Goal: Check status: Check status

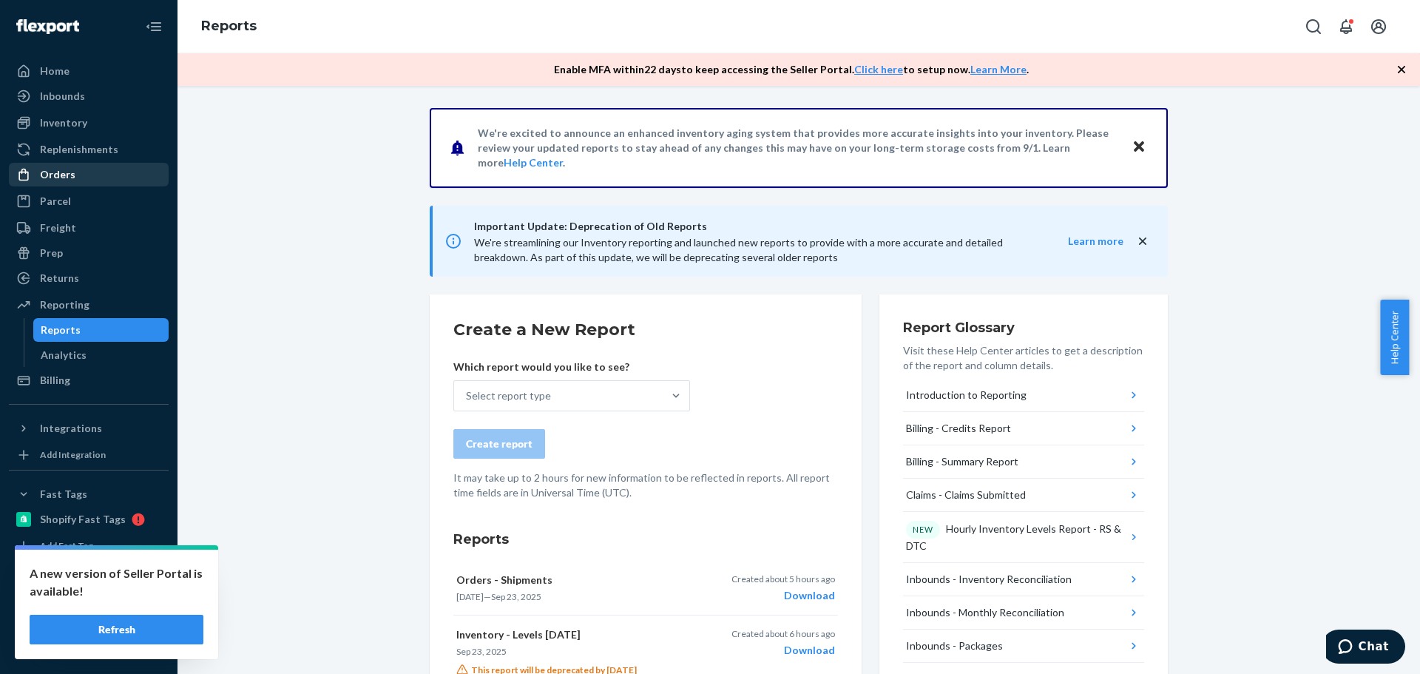
click at [79, 178] on div "Orders" at bounding box center [88, 174] width 157 height 21
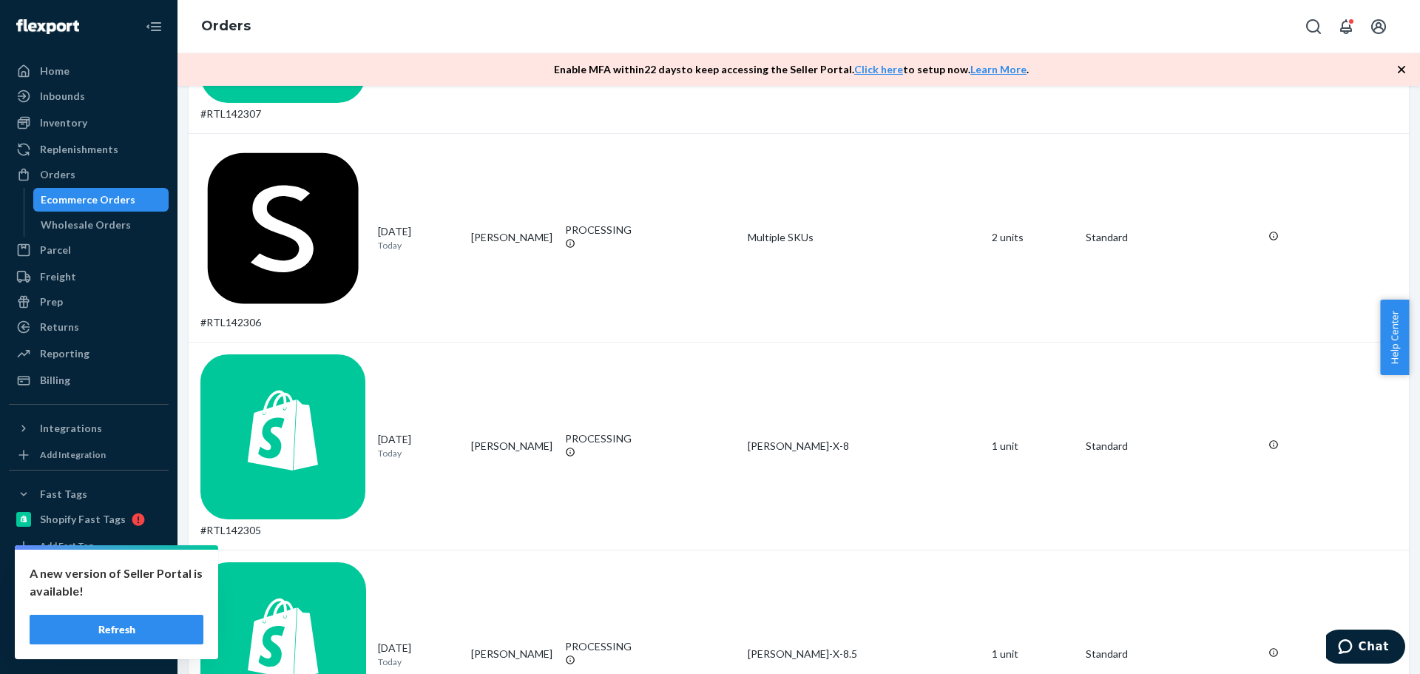
scroll to position [814, 0]
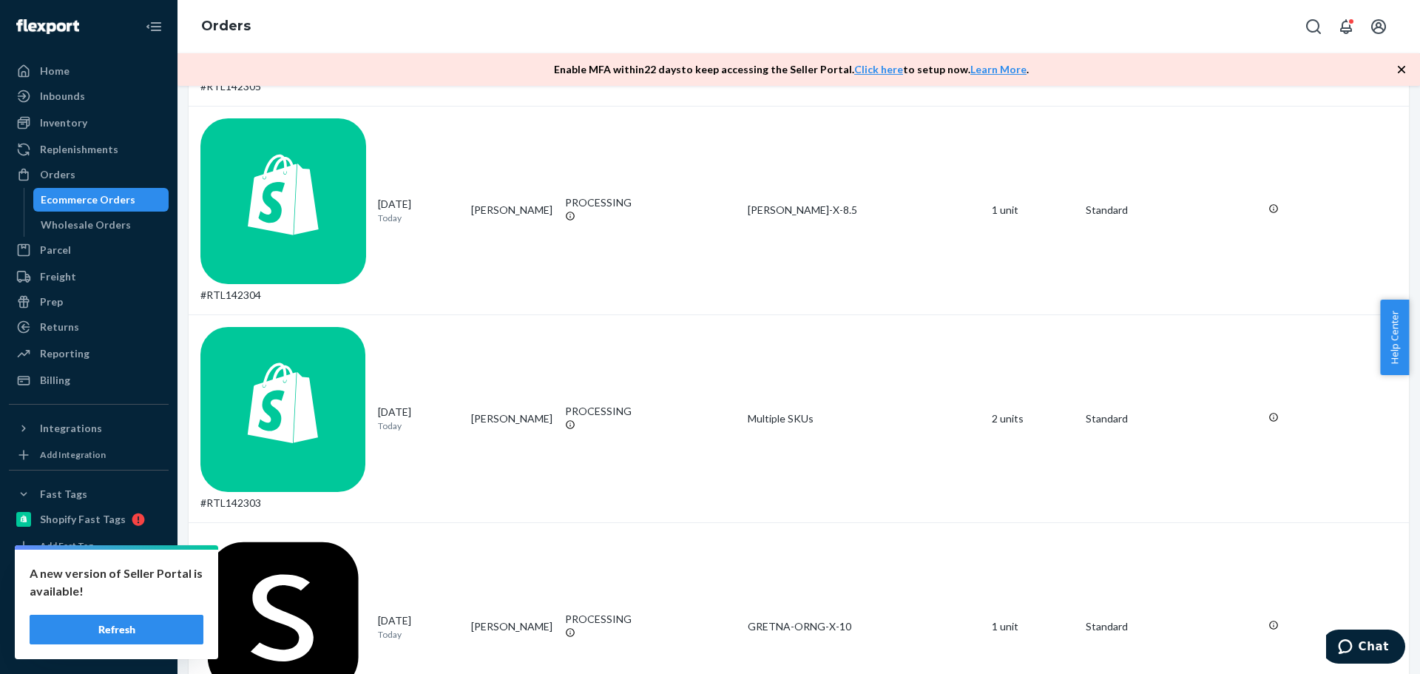
click at [172, 628] on button "Refresh" at bounding box center [117, 630] width 174 height 30
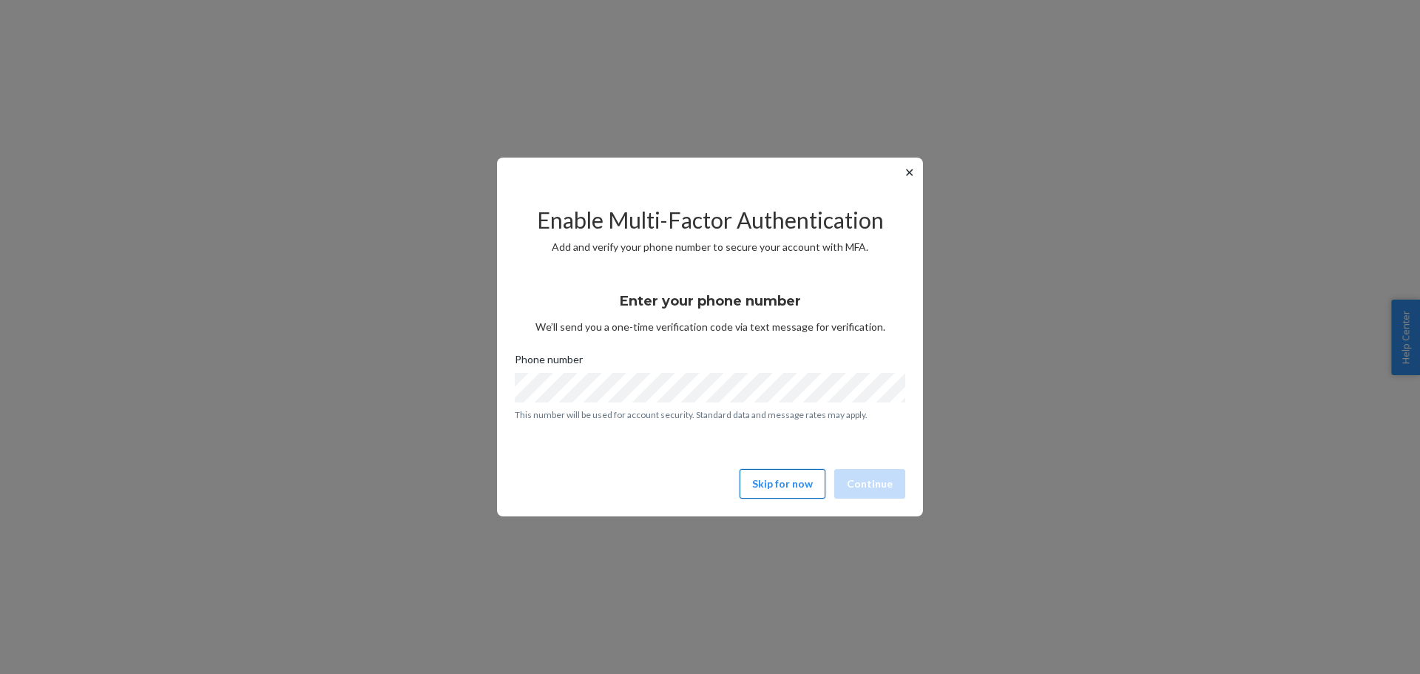
click at [794, 482] on button "Skip for now" at bounding box center [783, 484] width 86 height 30
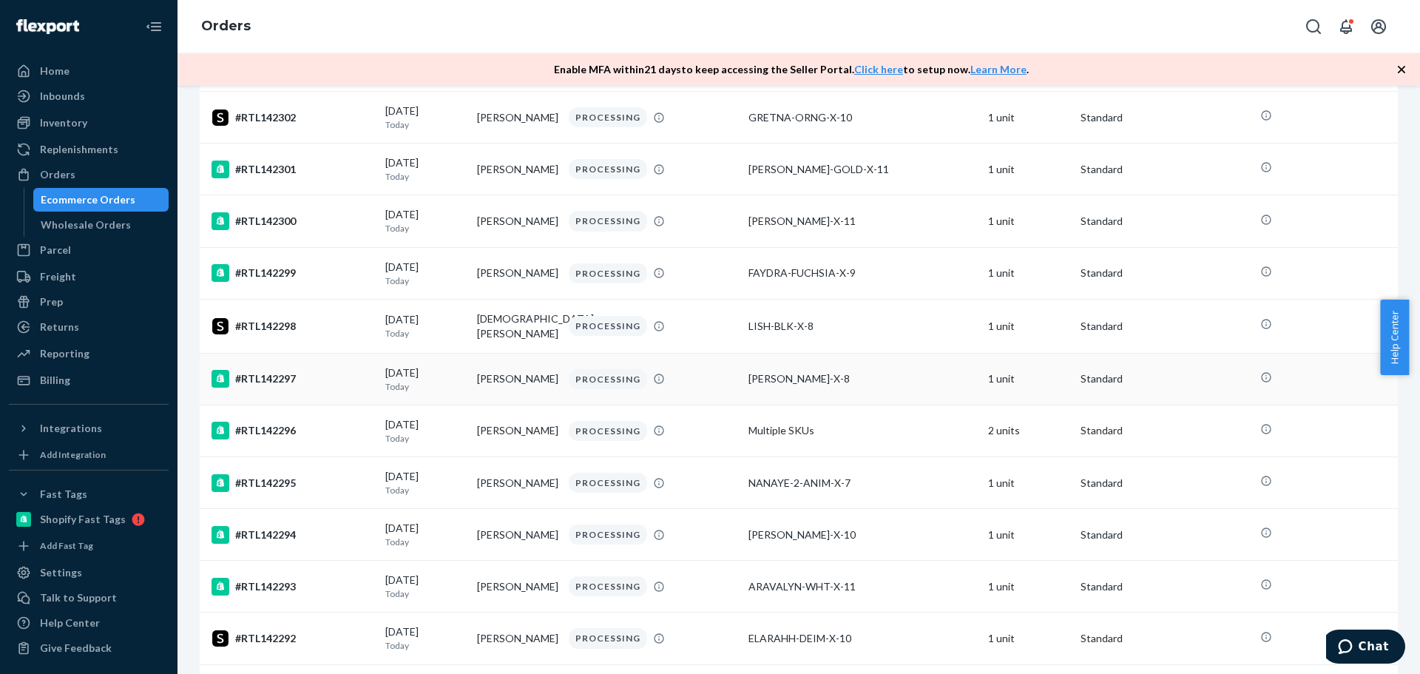
scroll to position [958, 0]
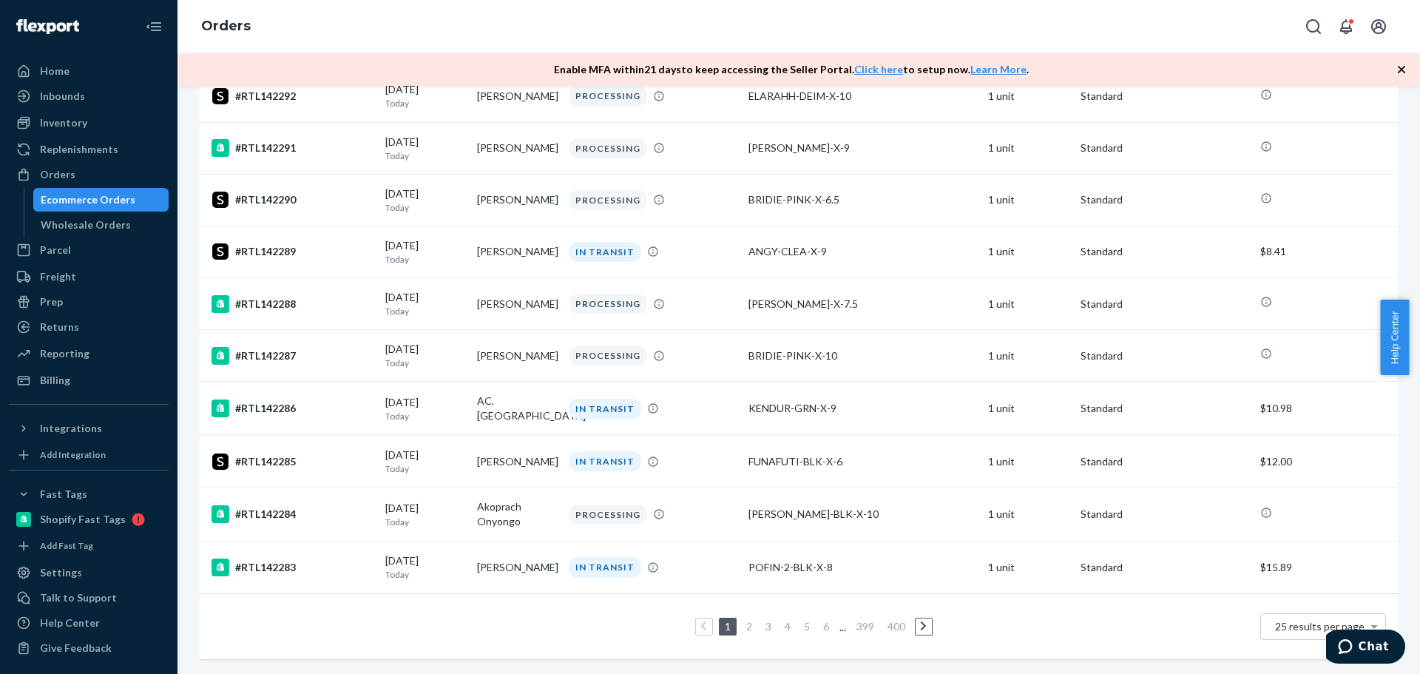
click at [743, 620] on link "2" at bounding box center [749, 626] width 12 height 13
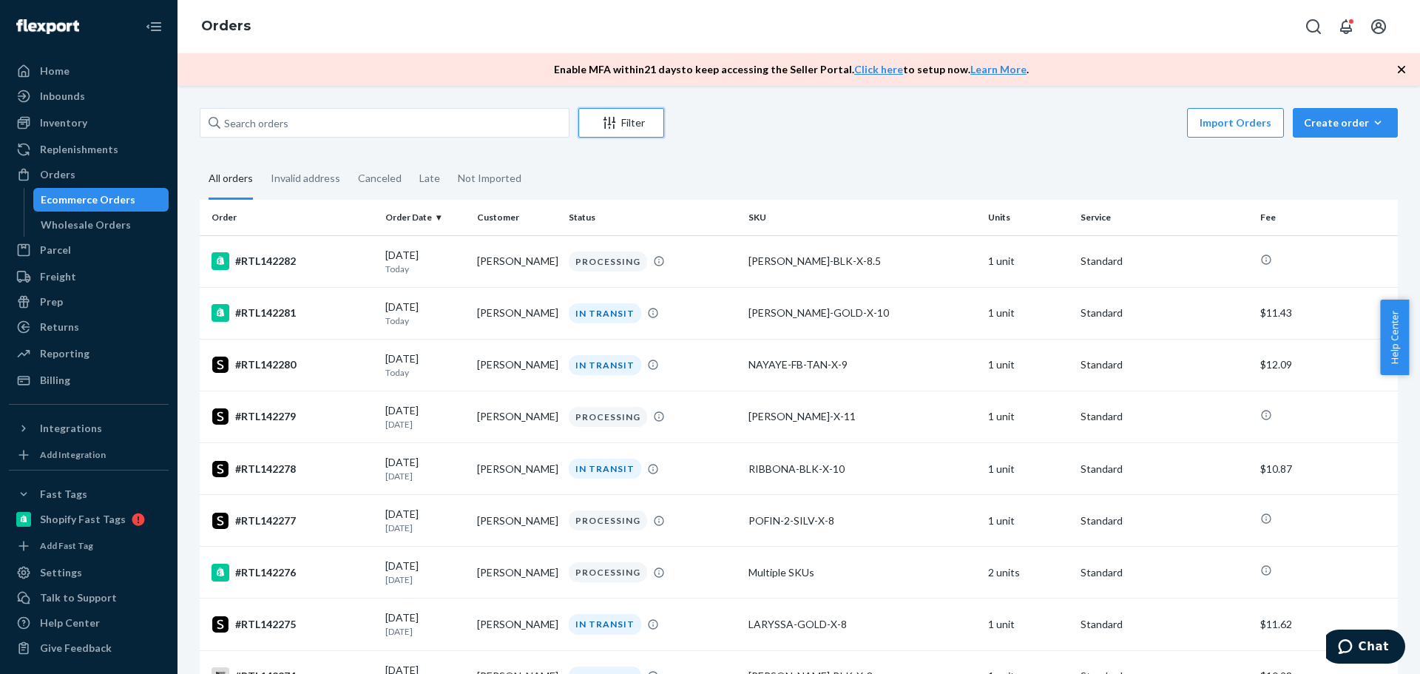
click at [621, 129] on div "Filter" at bounding box center [621, 122] width 84 height 15
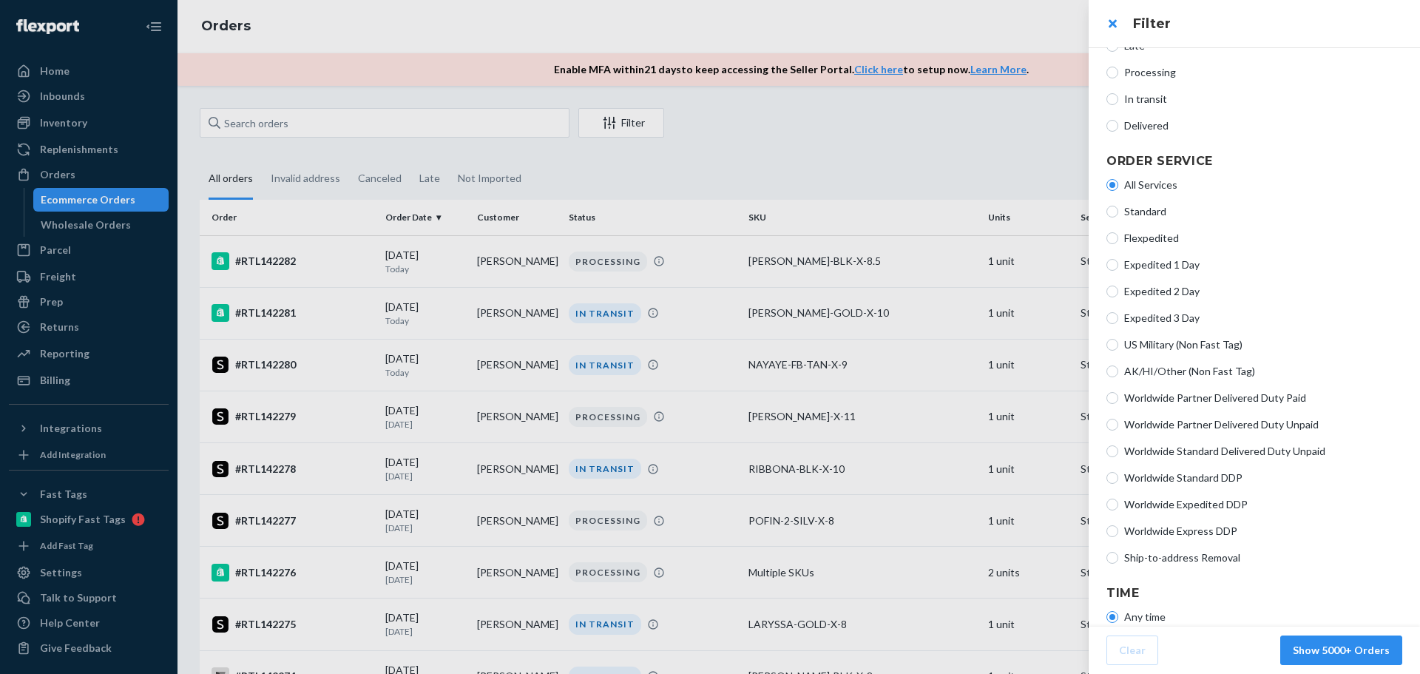
scroll to position [261, 0]
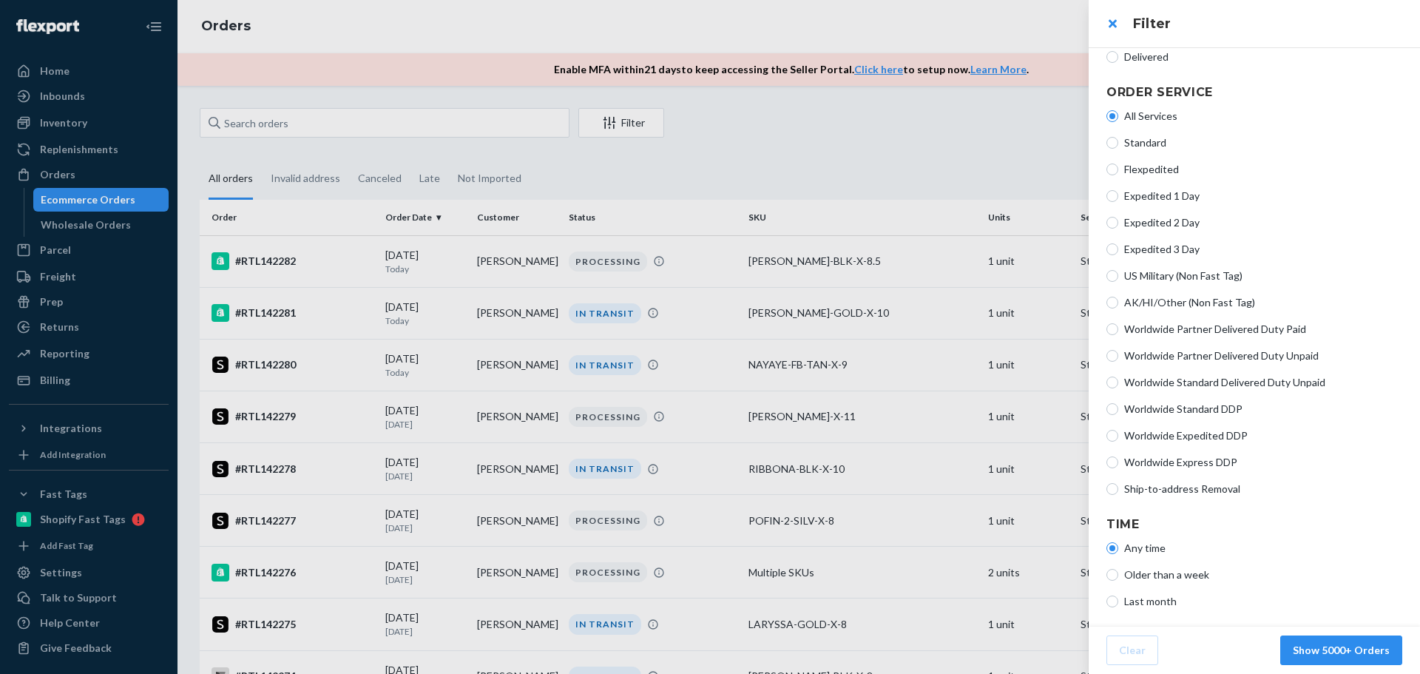
click at [799, 84] on div at bounding box center [710, 337] width 1420 height 674
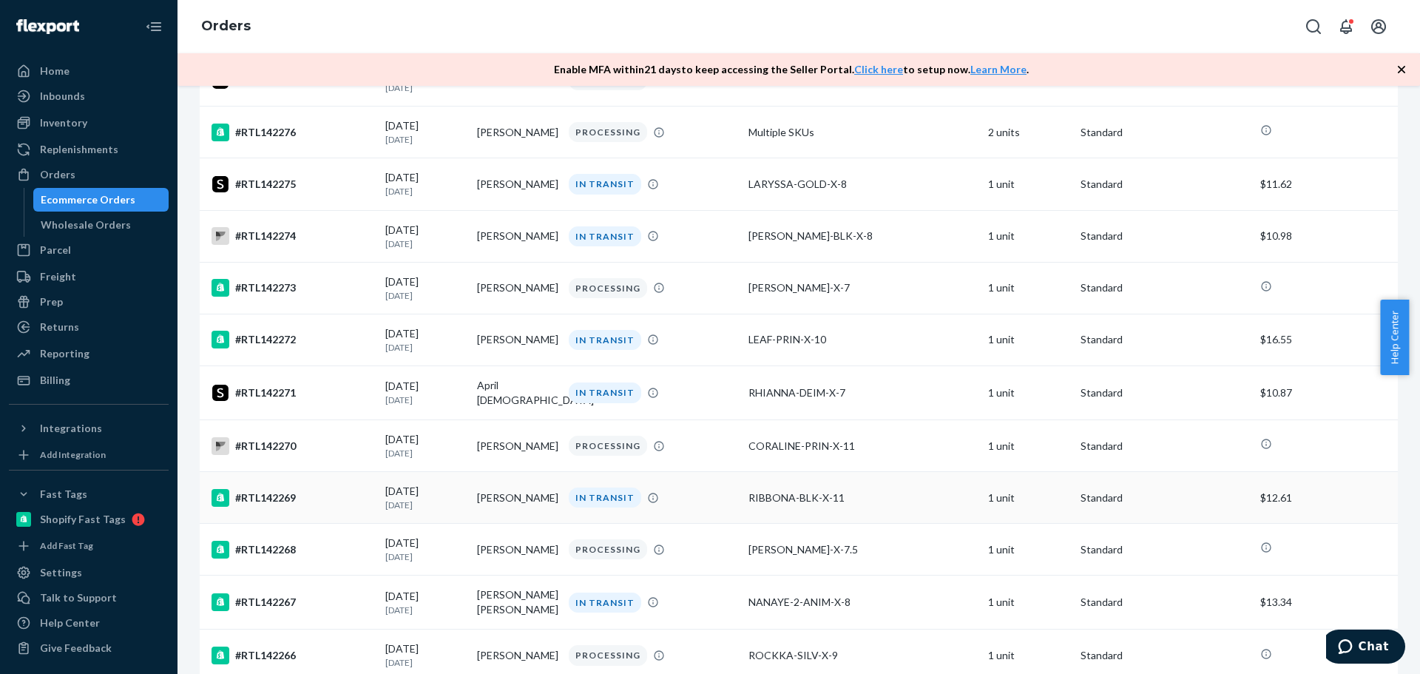
scroll to position [958, 0]
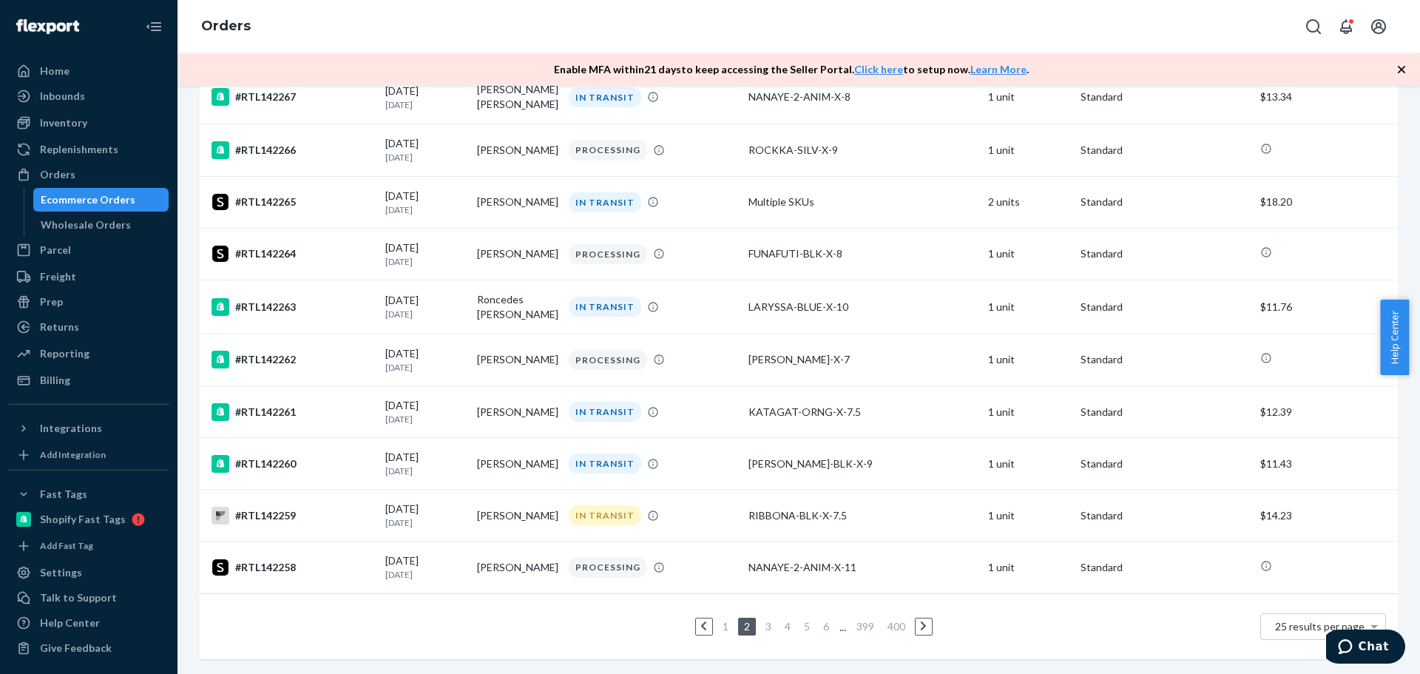
click at [763, 620] on link "3" at bounding box center [769, 626] width 12 height 13
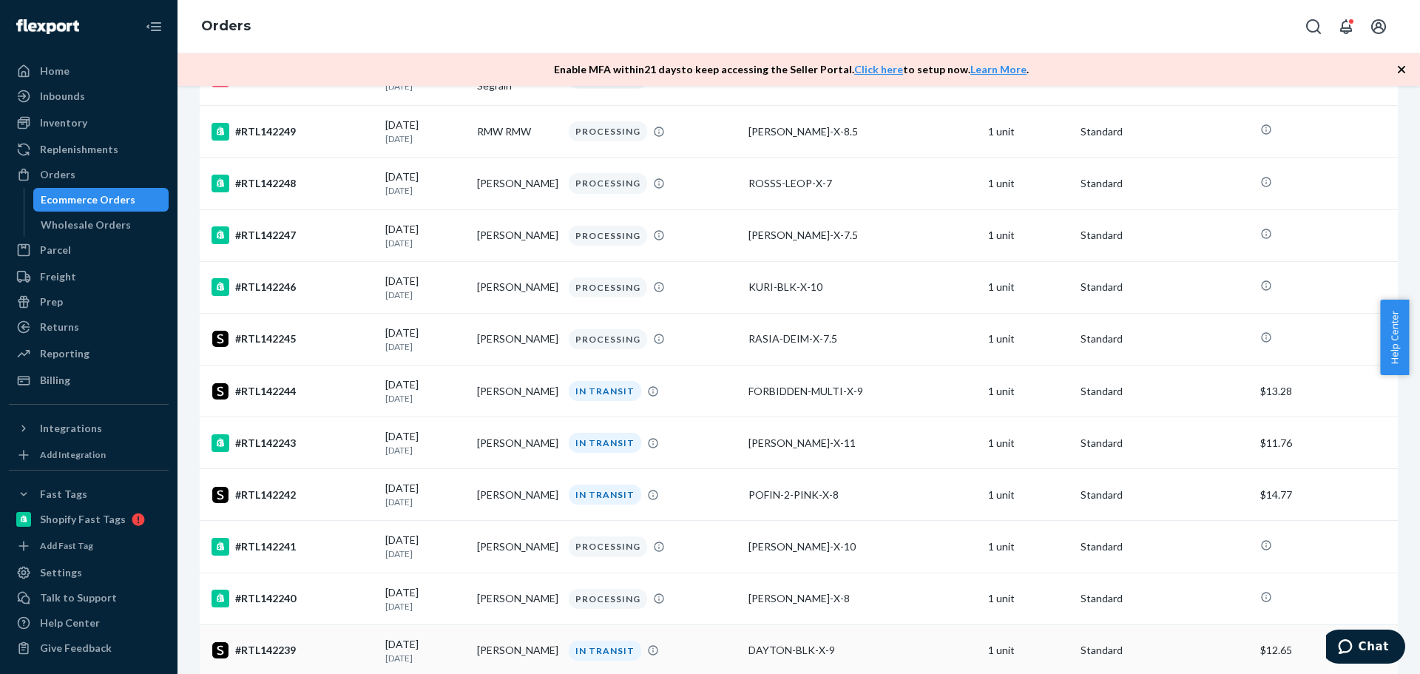
scroll to position [967, 0]
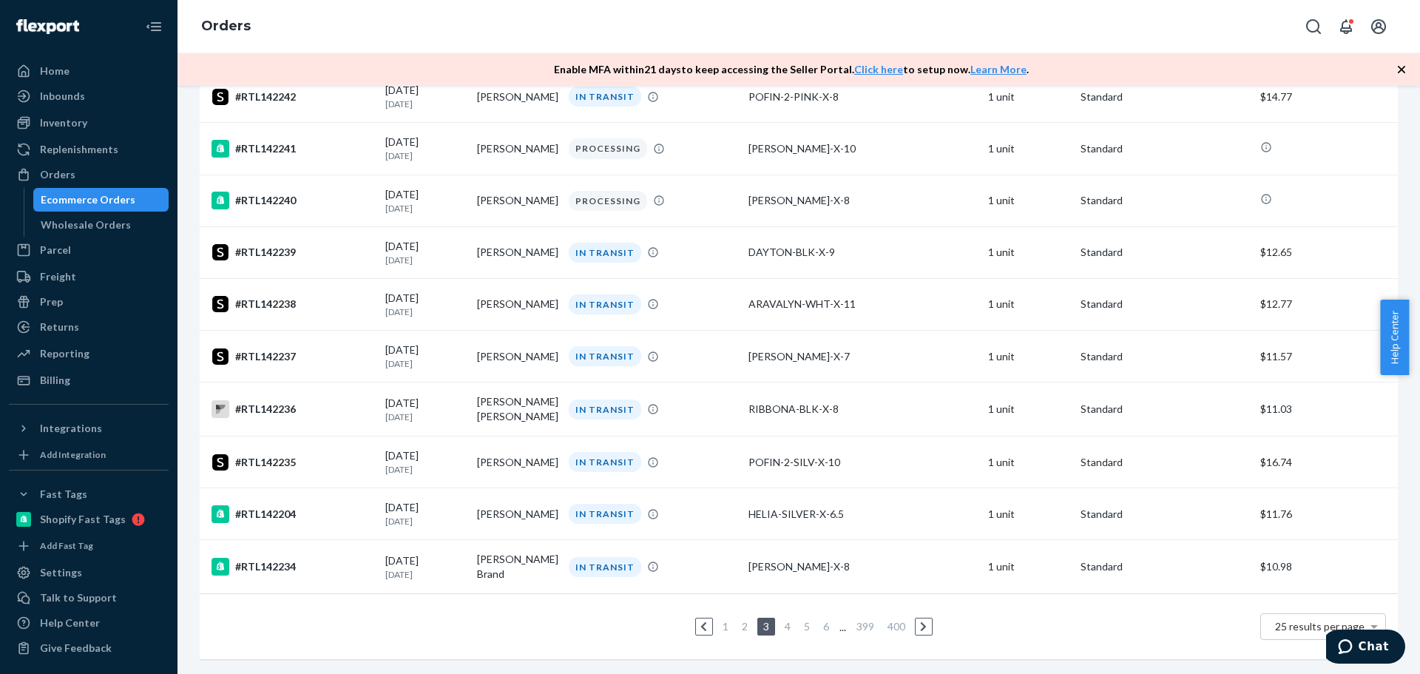
click at [782, 620] on link "4" at bounding box center [788, 626] width 12 height 13
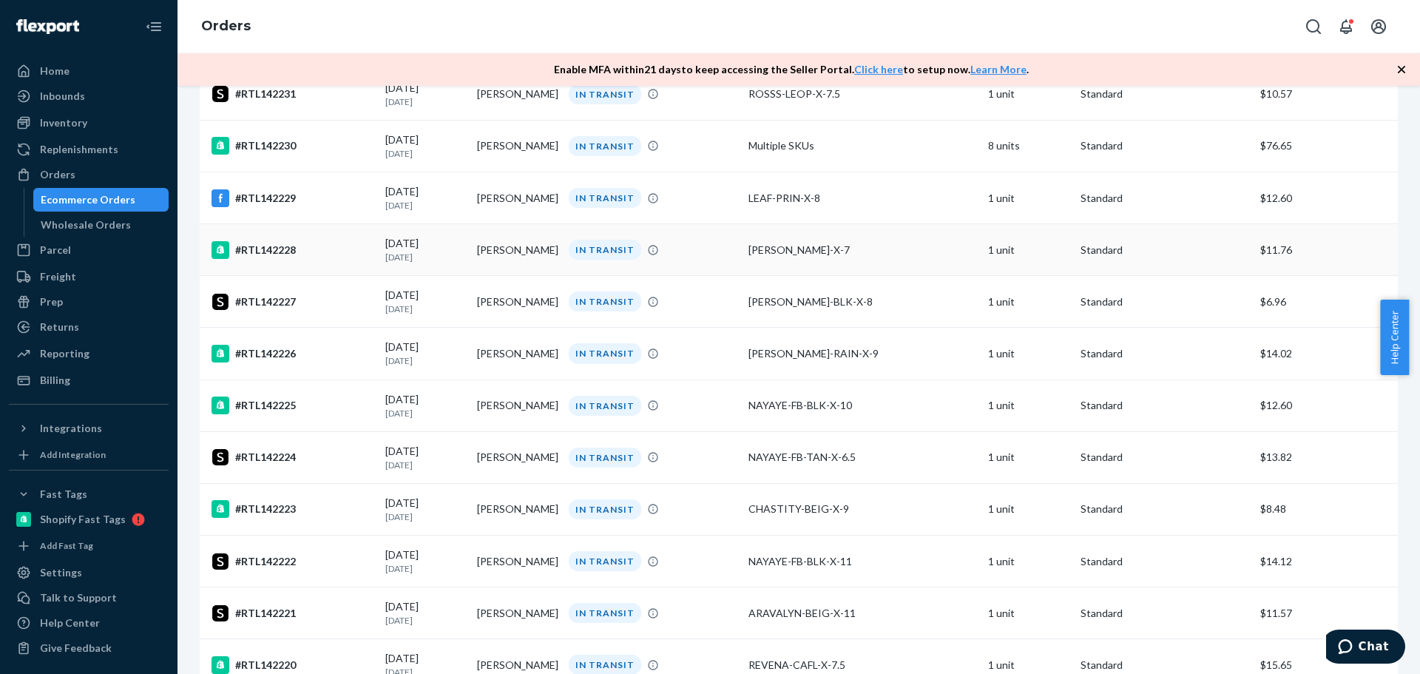
scroll to position [962, 0]
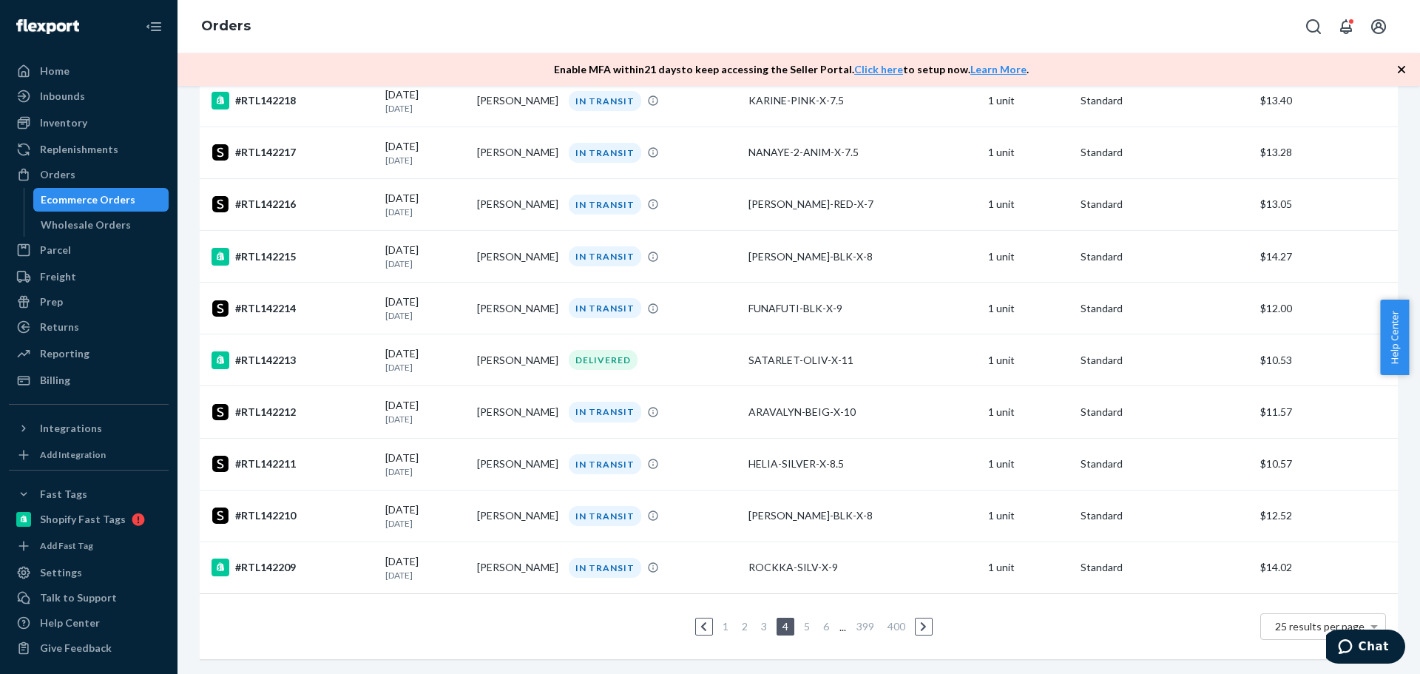
click at [801, 620] on link "5" at bounding box center [807, 626] width 12 height 13
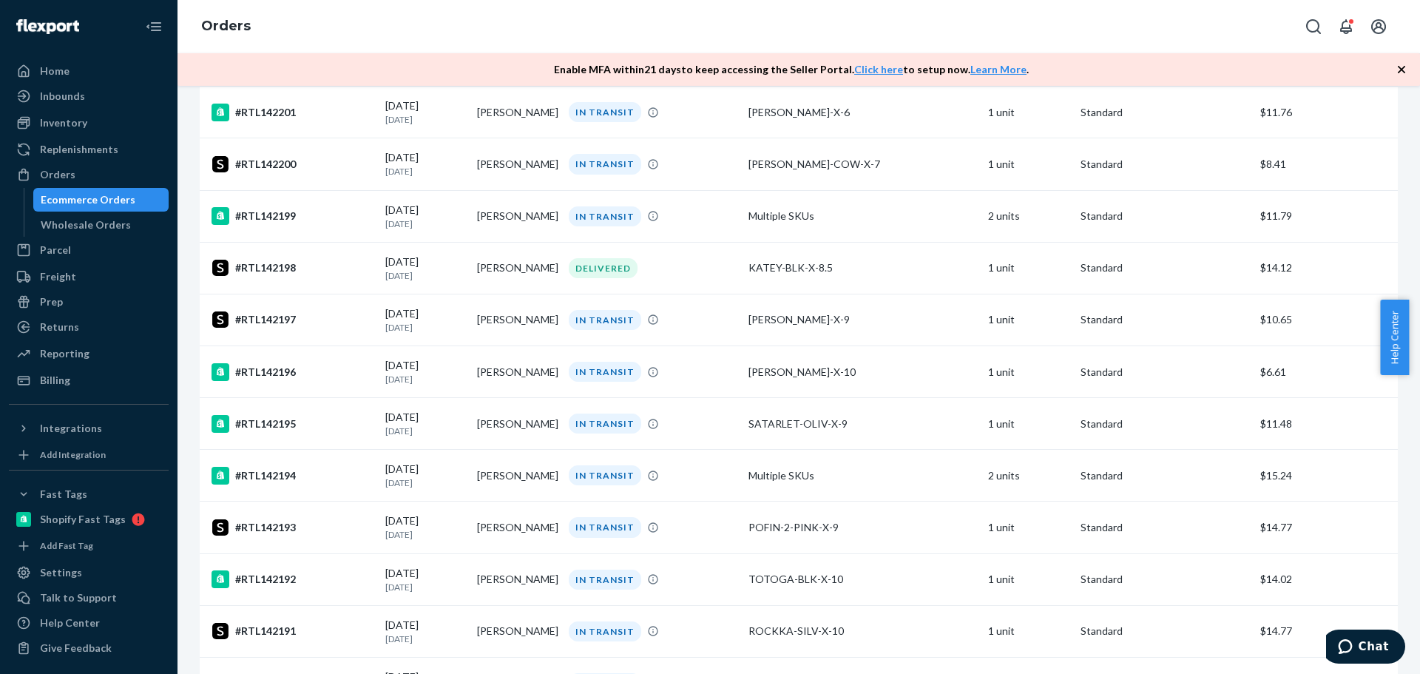
scroll to position [960, 0]
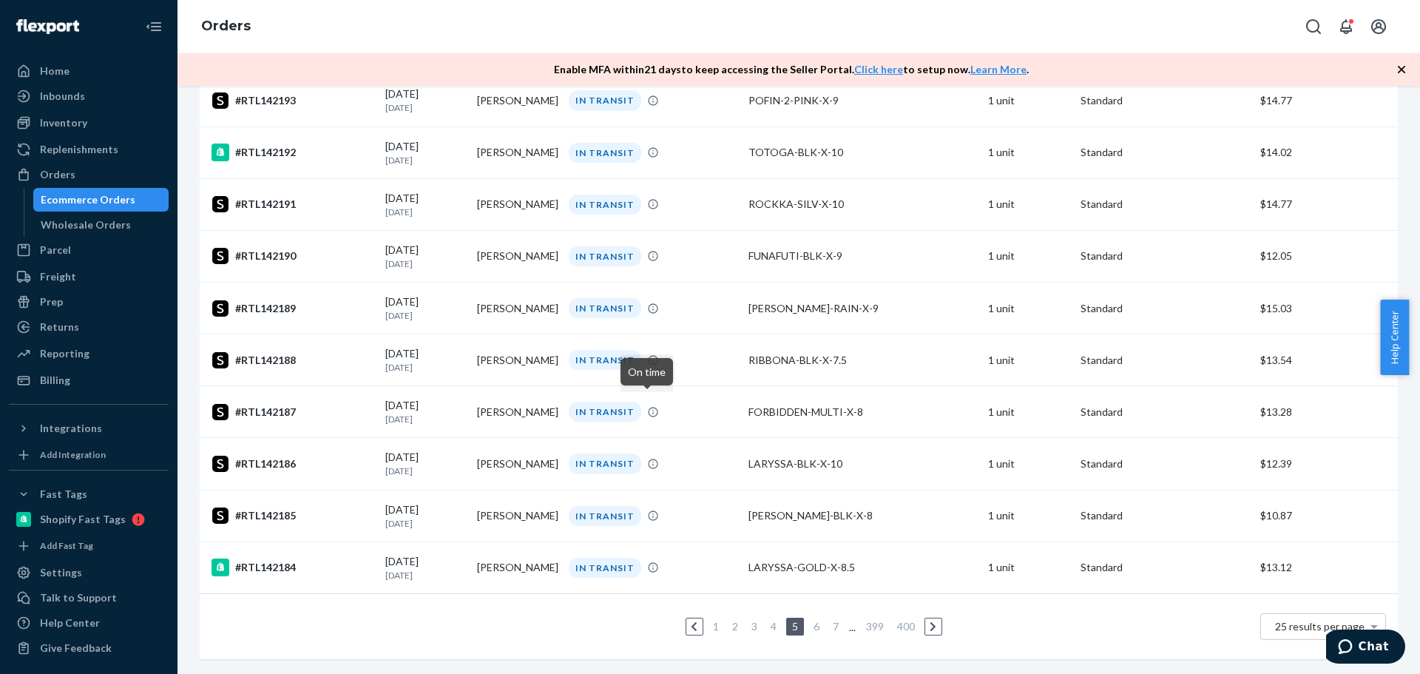
click at [813, 620] on link "6" at bounding box center [817, 626] width 12 height 13
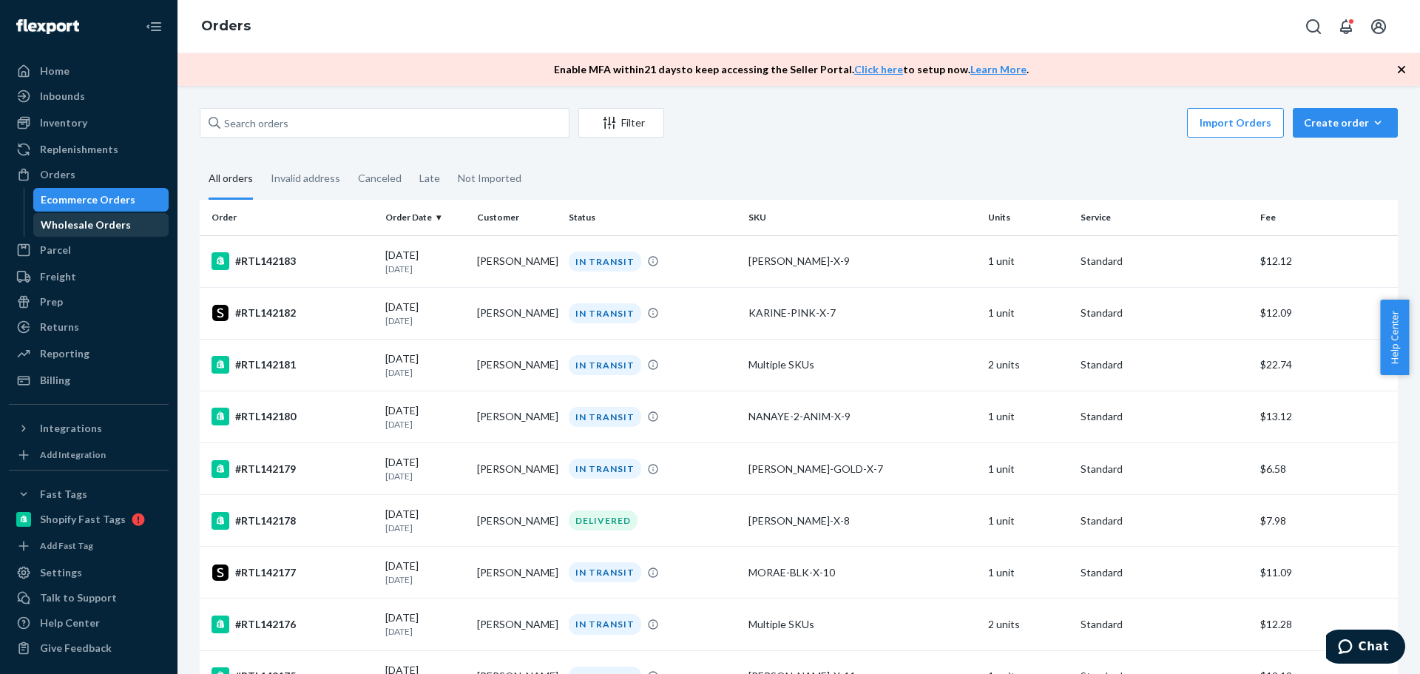
click at [93, 229] on div "Wholesale Orders" at bounding box center [86, 224] width 90 height 15
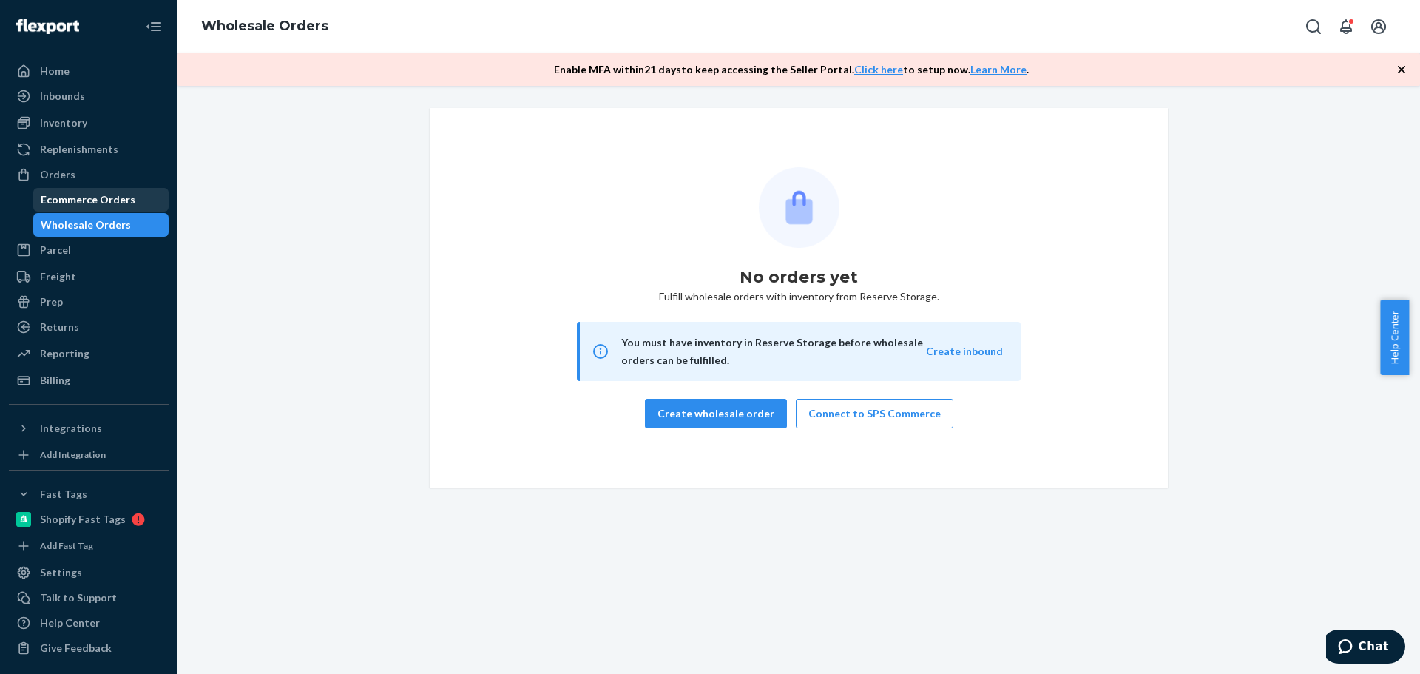
click at [92, 203] on div "Ecommerce Orders" at bounding box center [88, 199] width 95 height 15
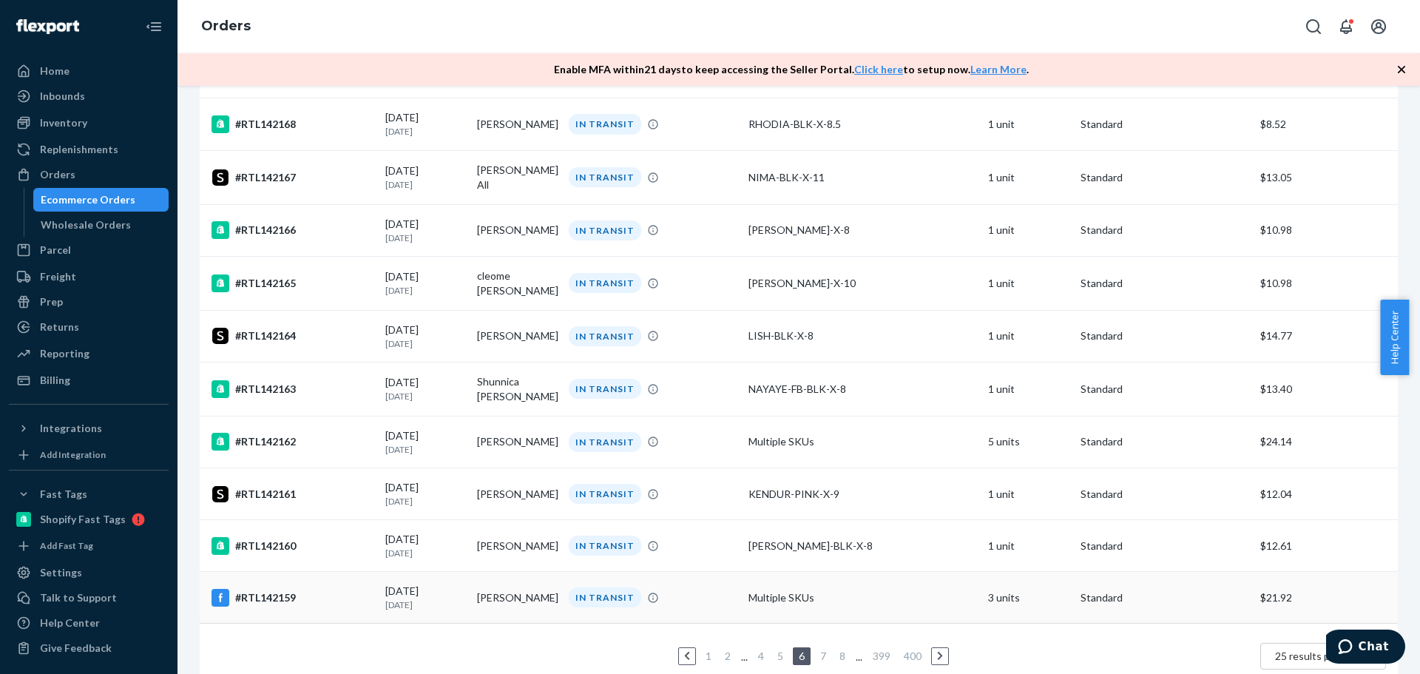
scroll to position [956, 0]
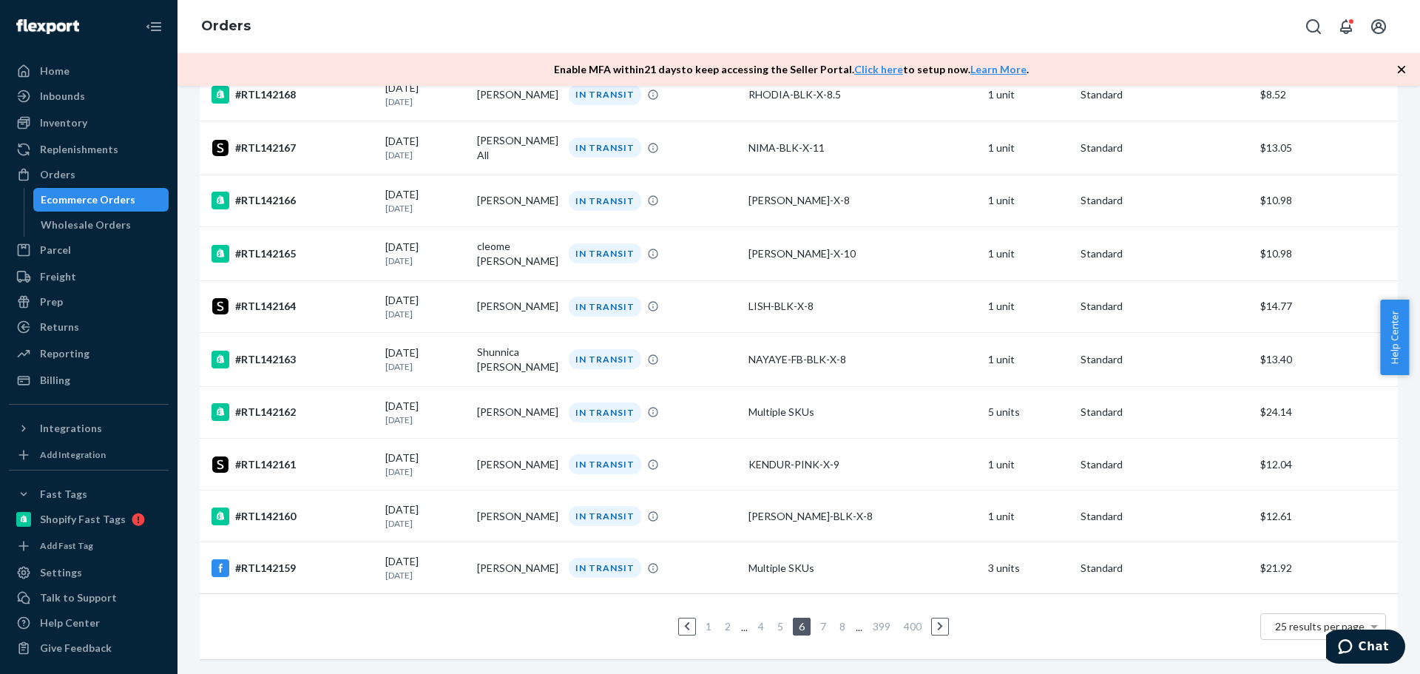
click at [819, 620] on link "7" at bounding box center [823, 626] width 12 height 13
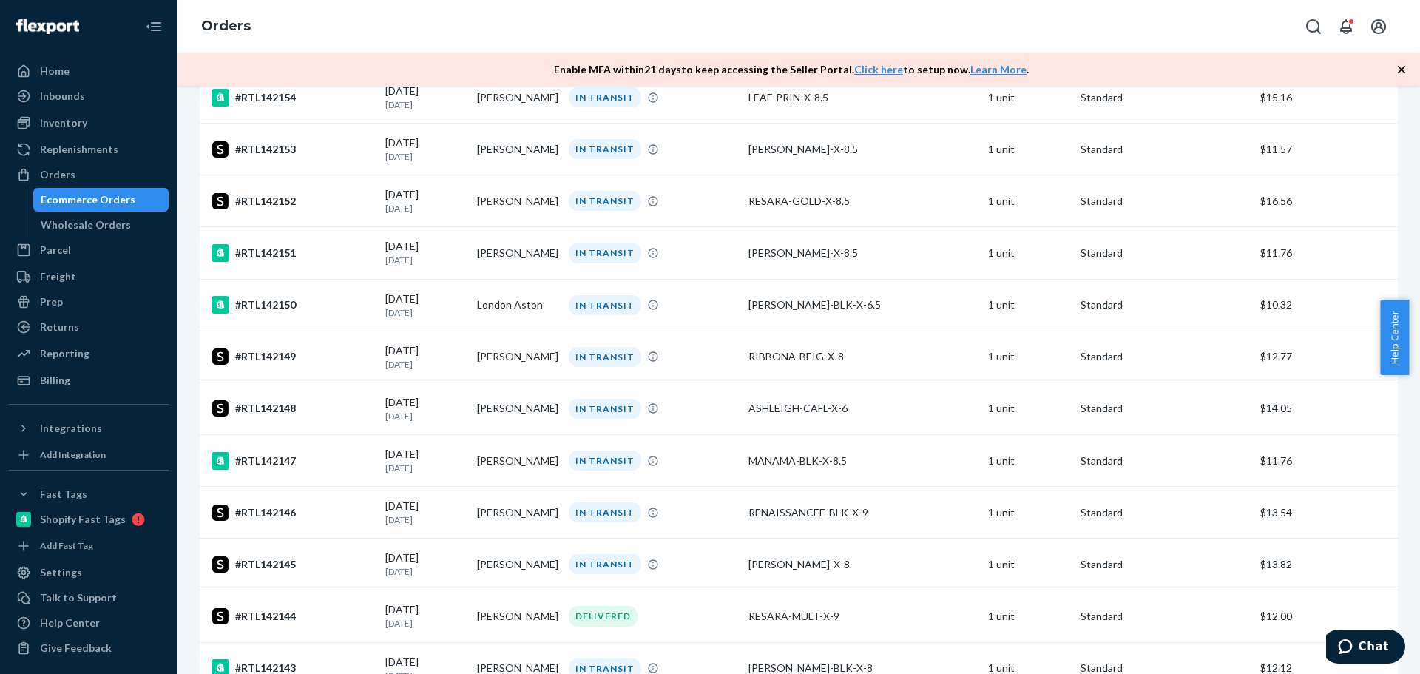
scroll to position [954, 0]
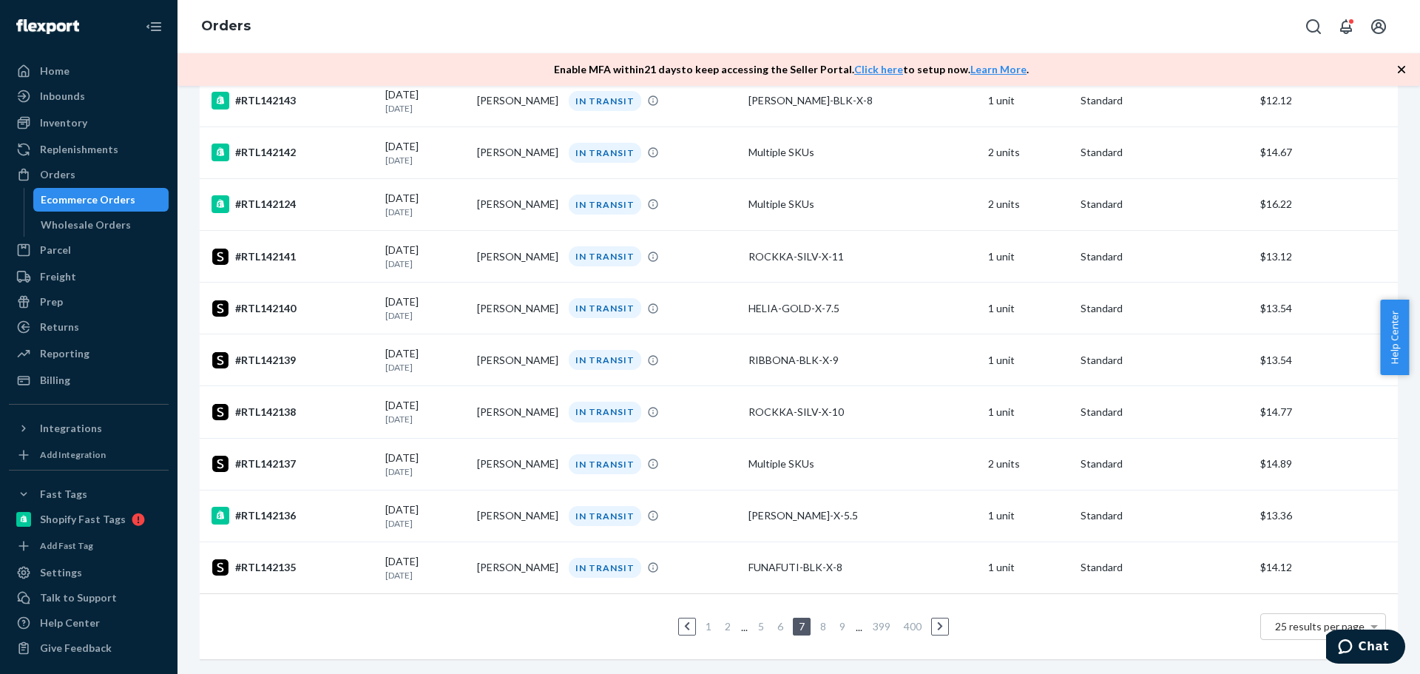
click at [820, 620] on link "8" at bounding box center [823, 626] width 12 height 13
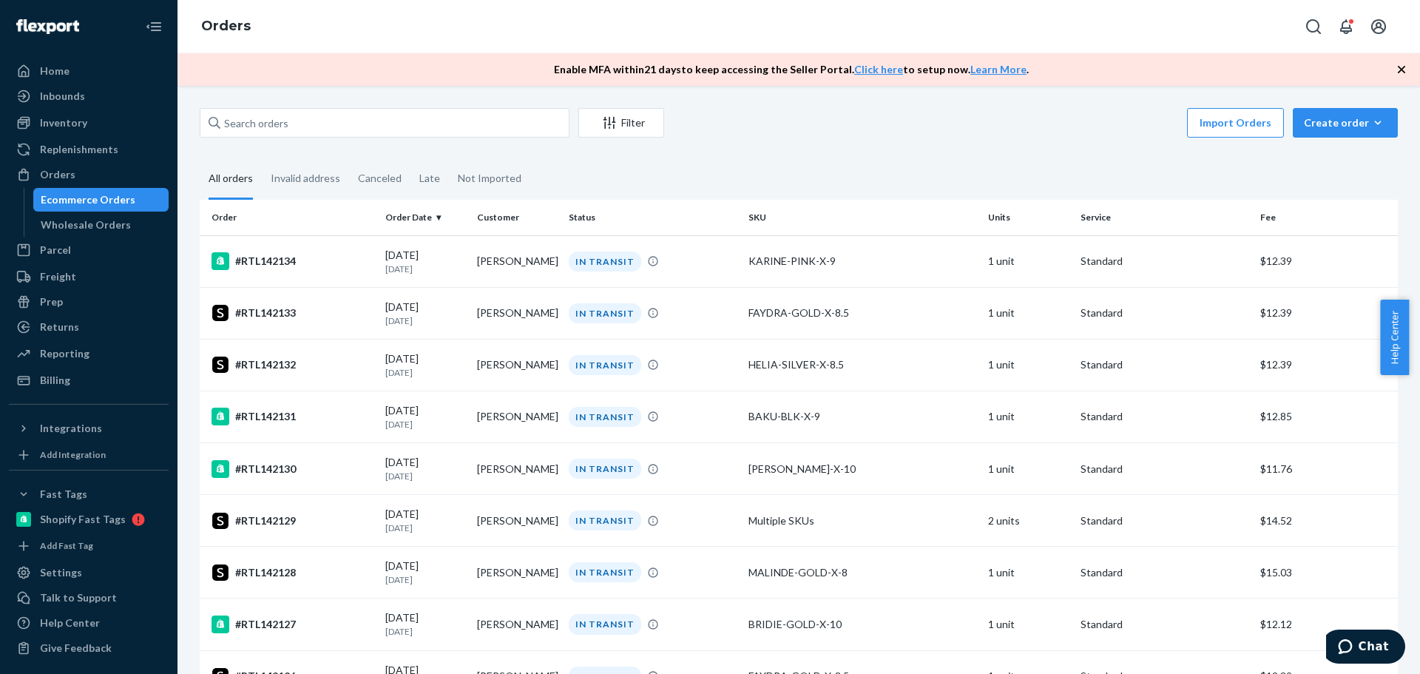
click at [462, 105] on div "Filter Import Orders Create order Ecommerce order Removal order All orders Inva…" at bounding box center [799, 380] width 1243 height 588
click at [470, 115] on input "text" at bounding box center [385, 123] width 370 height 30
type input "disposal"
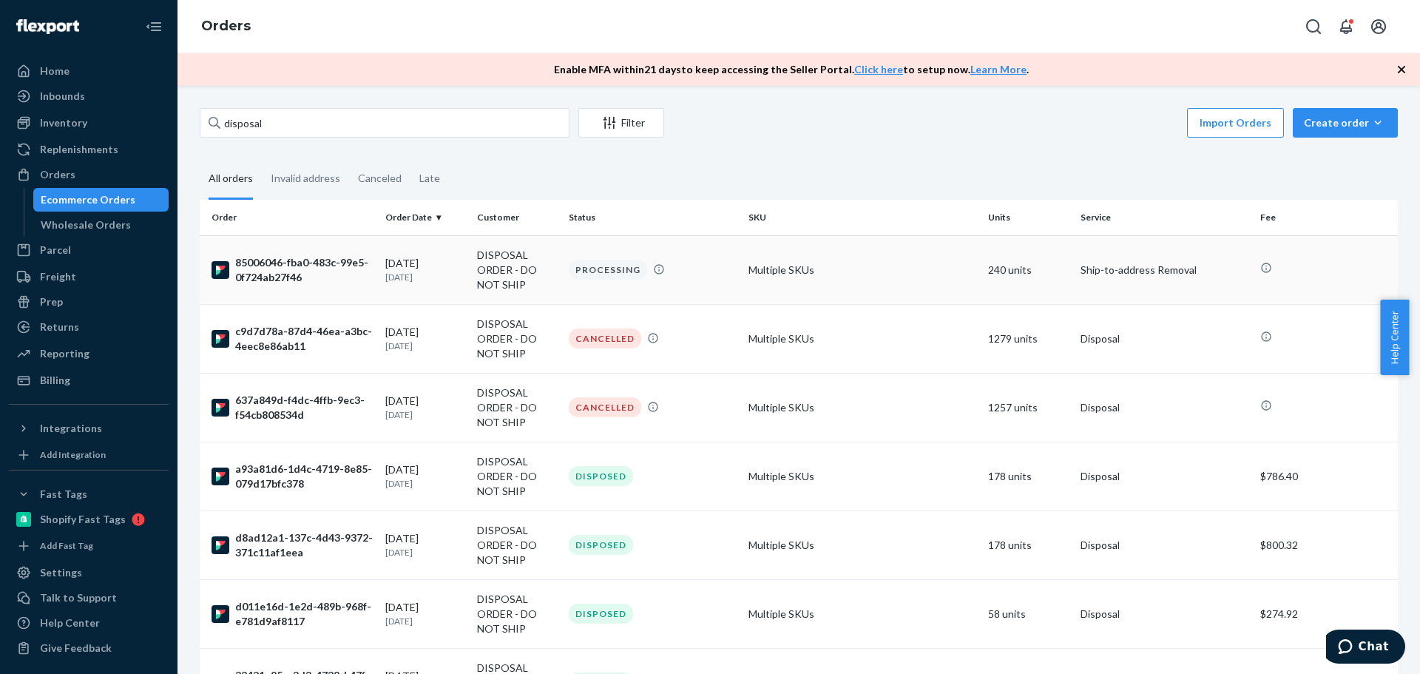
click at [312, 262] on div "85006046-fba0-483c-99e5-0f724ab27f46" at bounding box center [293, 270] width 162 height 30
click at [291, 400] on div "637a849d-f4dc-4ffb-9ec3-f54cb808534d" at bounding box center [293, 408] width 162 height 30
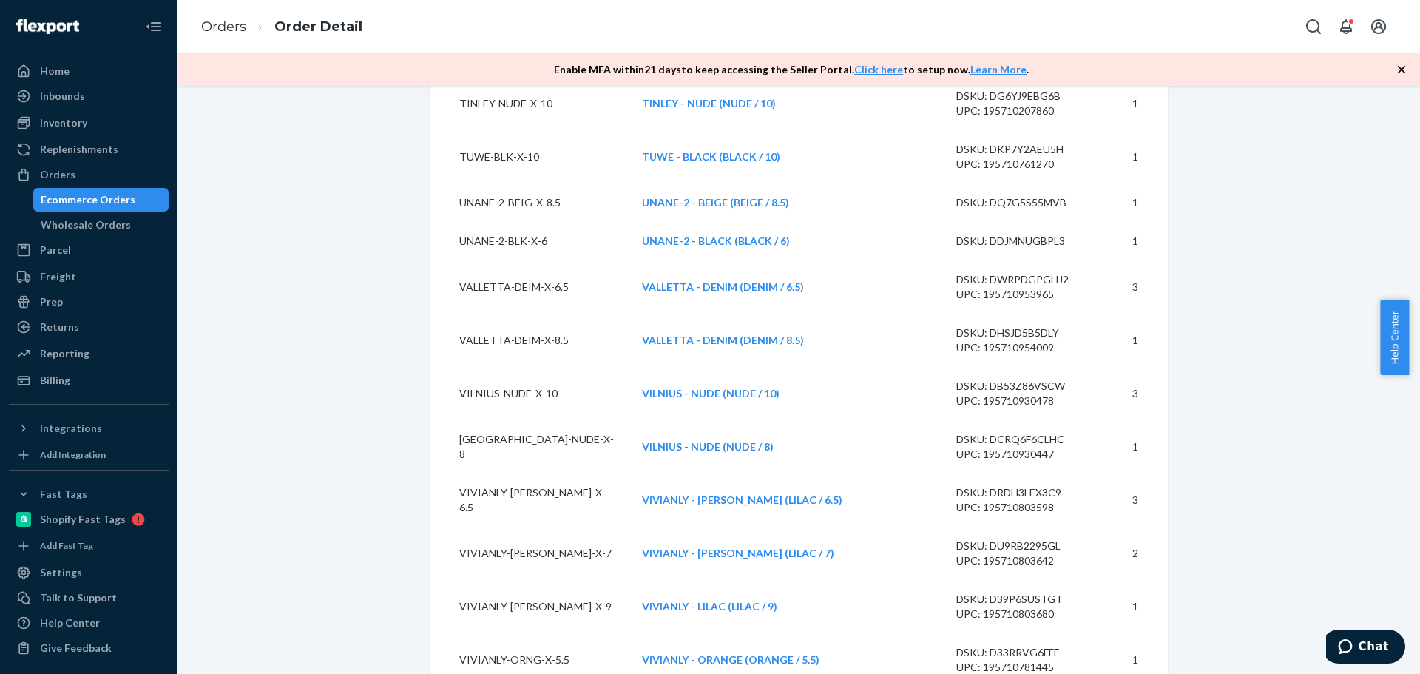
scroll to position [25244, 0]
